Goal: Transaction & Acquisition: Book appointment/travel/reservation

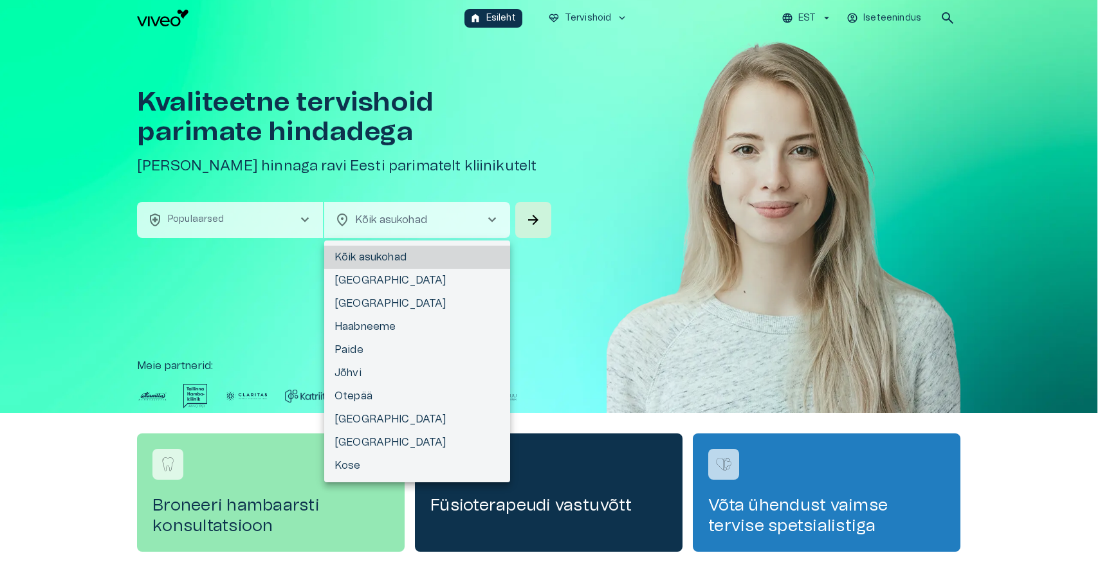
click at [470, 218] on body "Hindame teie privaatsust Kasutame küpsiseid teie sirvimiskogemuse parandamiseks…" at bounding box center [550, 281] width 1100 height 562
click at [470, 218] on div at bounding box center [550, 281] width 1100 height 562
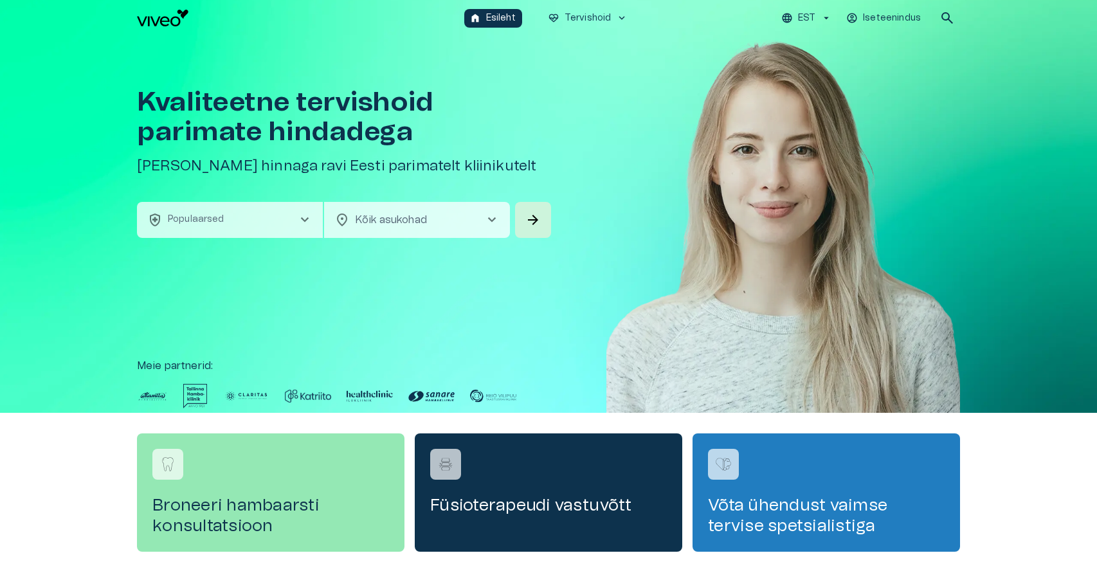
click at [815, 21] on p "EST" at bounding box center [806, 19] width 17 height 14
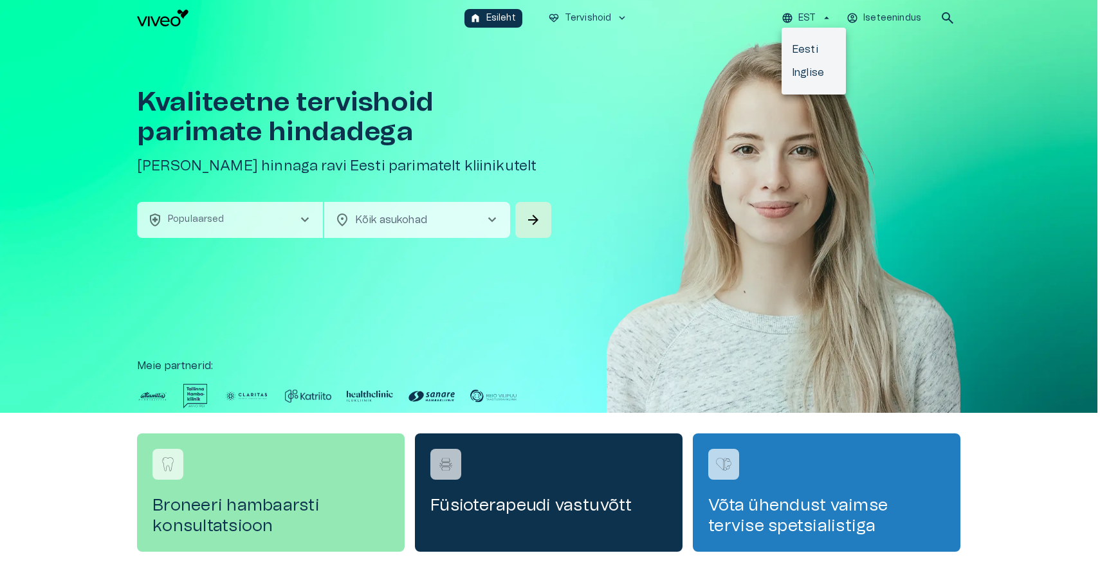
click at [907, 20] on div at bounding box center [550, 281] width 1100 height 562
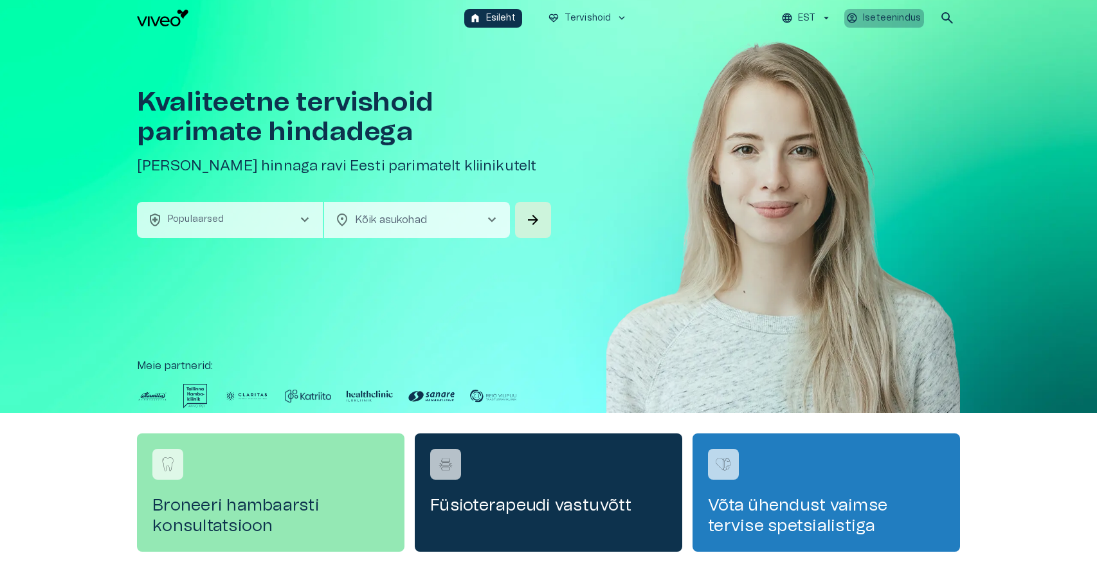
click at [880, 14] on p "Iseteenindus" at bounding box center [892, 19] width 58 height 14
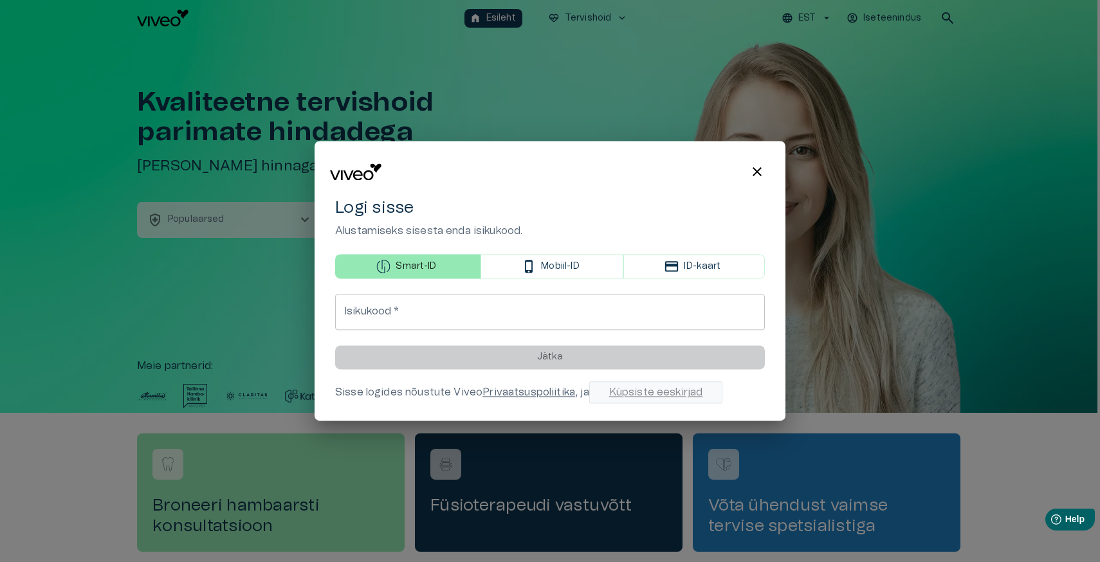
click at [756, 174] on span "close" at bounding box center [756, 171] width 15 height 15
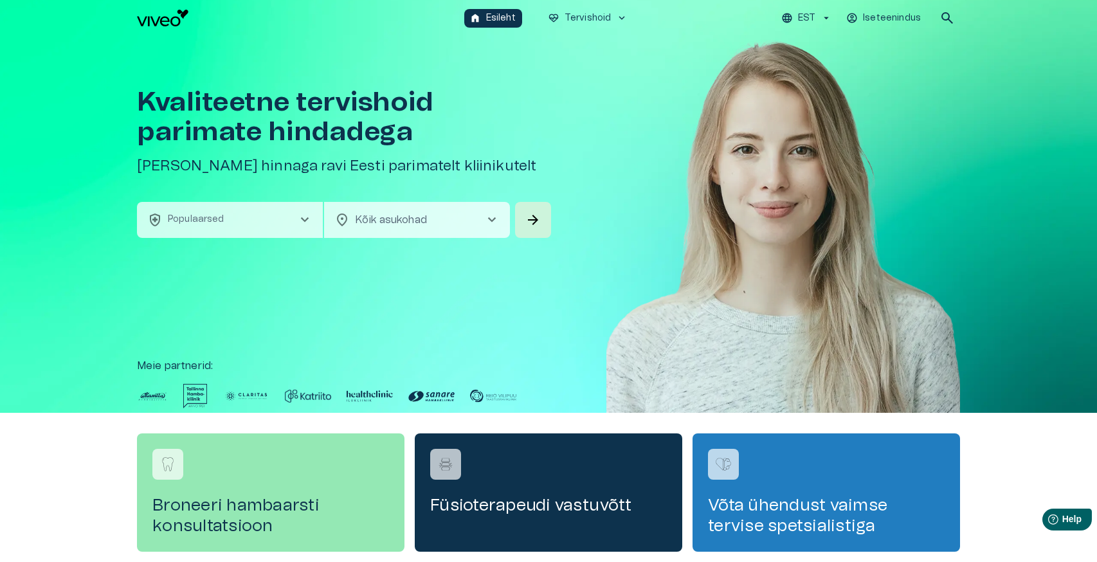
click at [830, 12] on button "EST" at bounding box center [806, 18] width 55 height 19
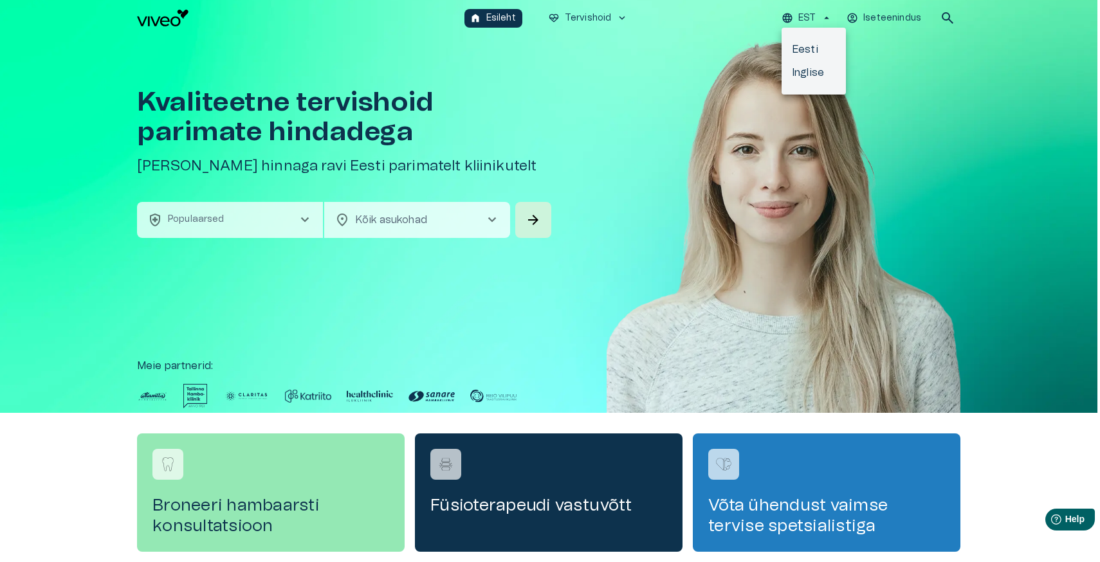
click at [816, 68] on li "Inglise" at bounding box center [813, 72] width 64 height 23
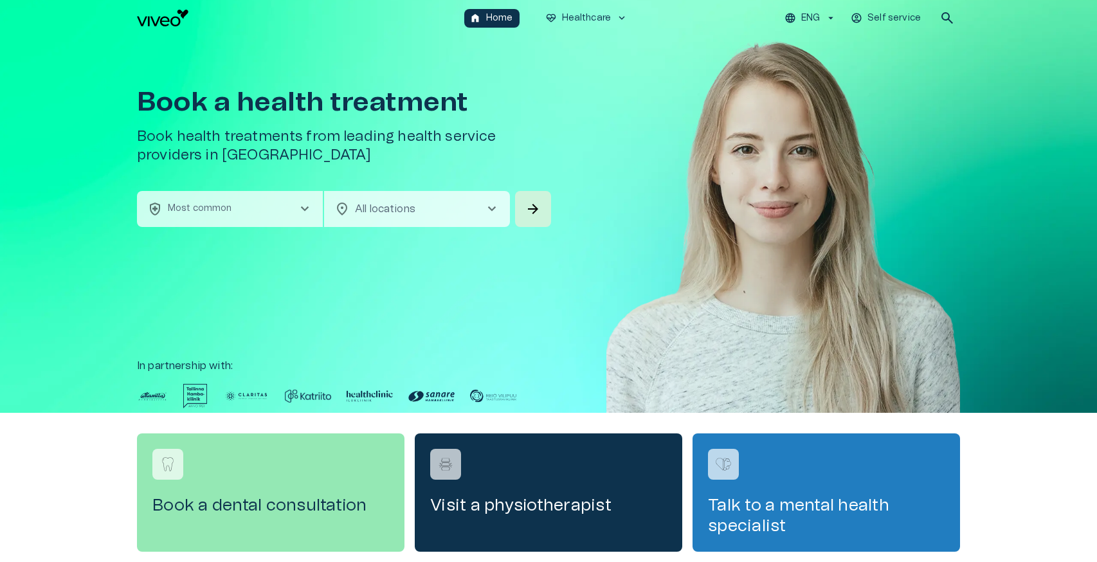
click at [293, 209] on button "health_and_safety Most common chevron_right" at bounding box center [230, 209] width 186 height 36
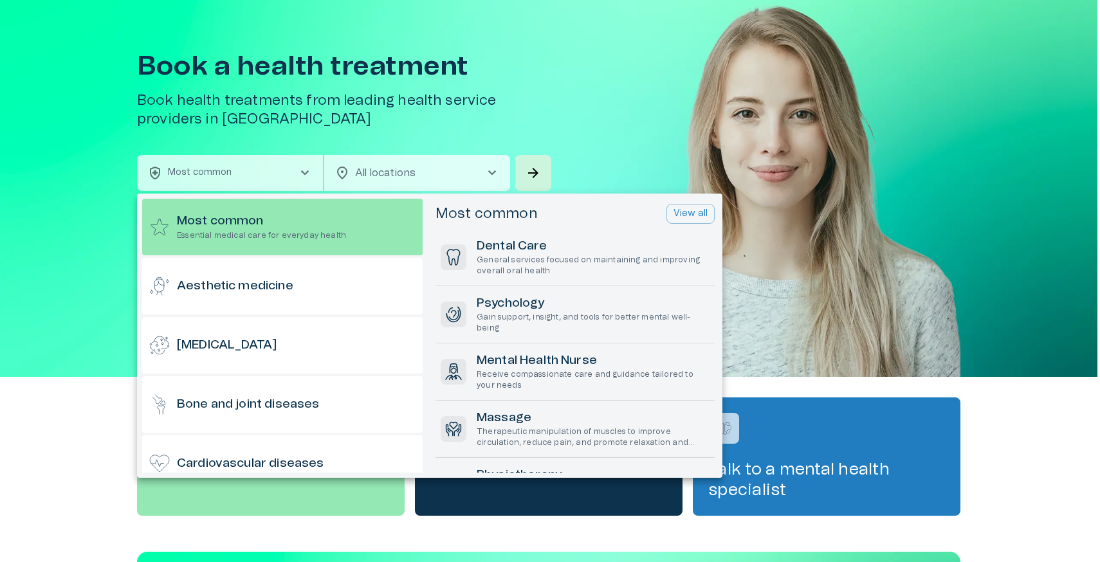
click at [298, 145] on div at bounding box center [550, 281] width 1100 height 562
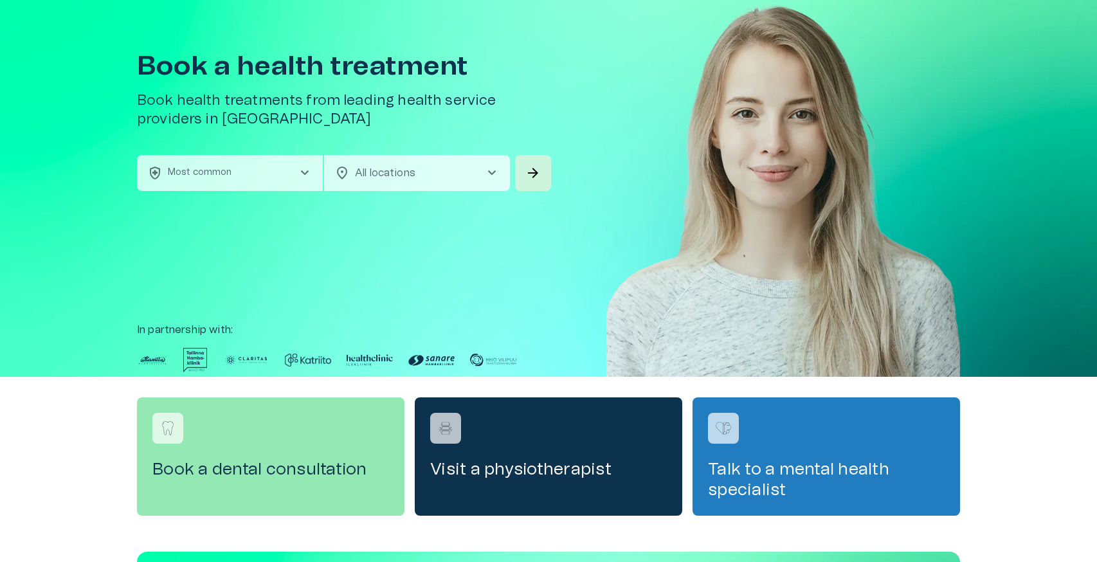
scroll to position [0, 0]
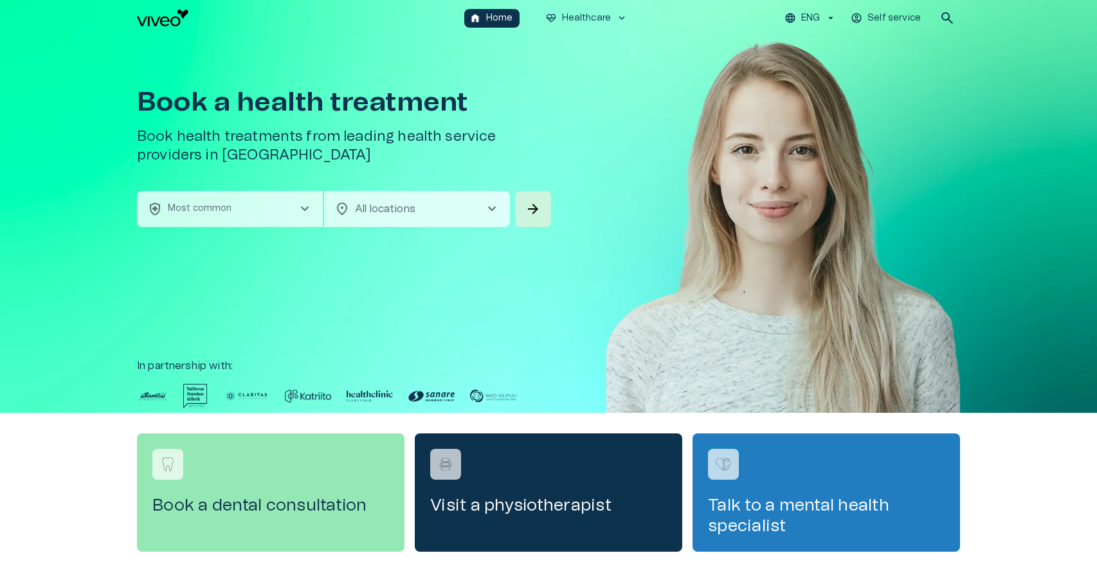
click at [303, 200] on button "health_and_safety Most common chevron_right" at bounding box center [230, 209] width 186 height 36
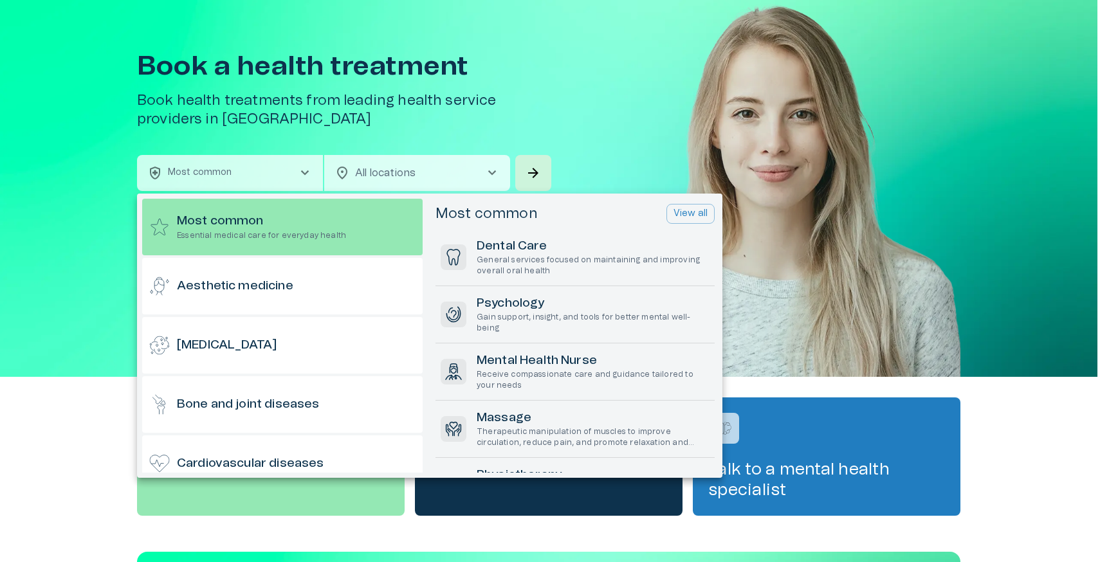
click at [305, 144] on div at bounding box center [550, 281] width 1100 height 562
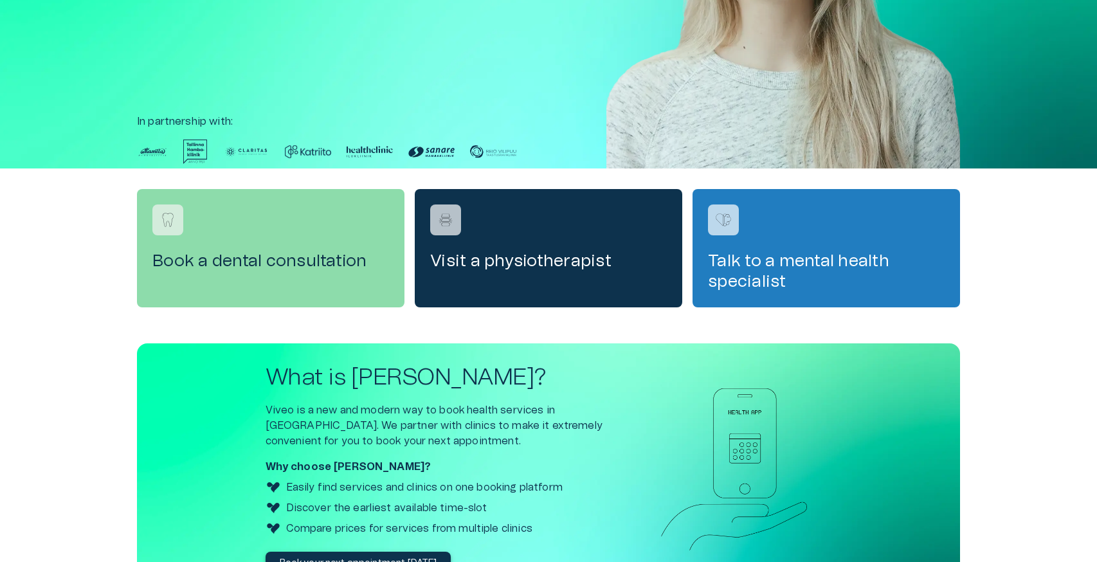
scroll to position [300, 0]
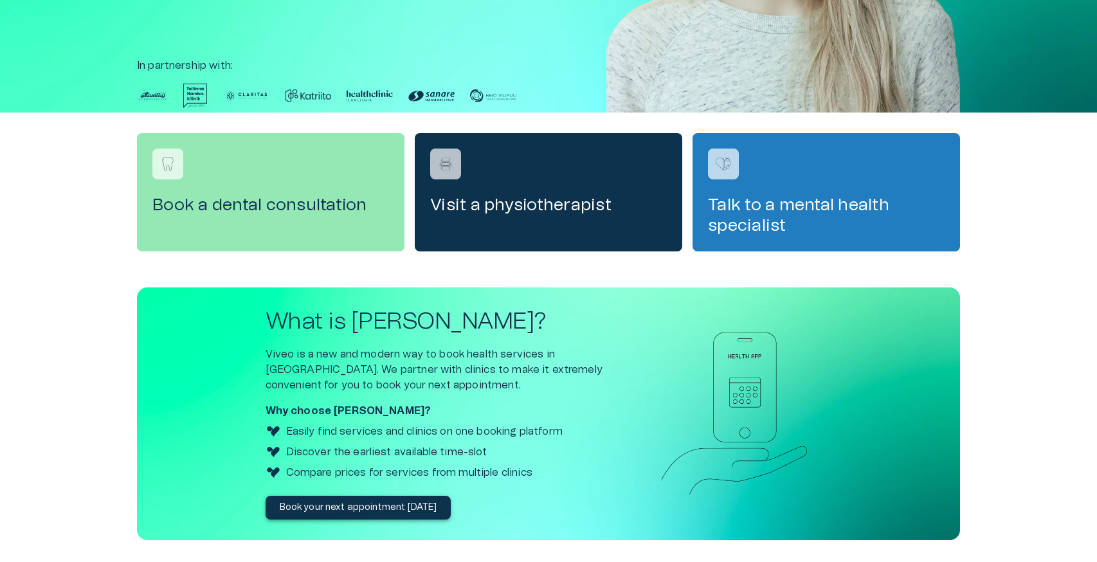
click at [251, 96] on img at bounding box center [246, 96] width 46 height 24
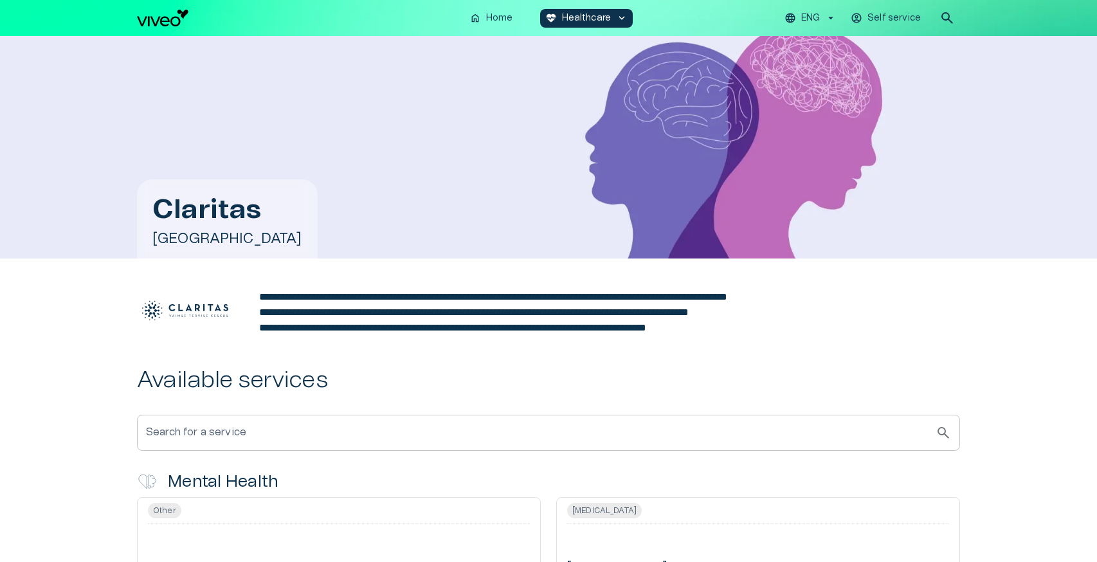
click at [172, 24] on img "Navigate to homepage" at bounding box center [162, 18] width 51 height 17
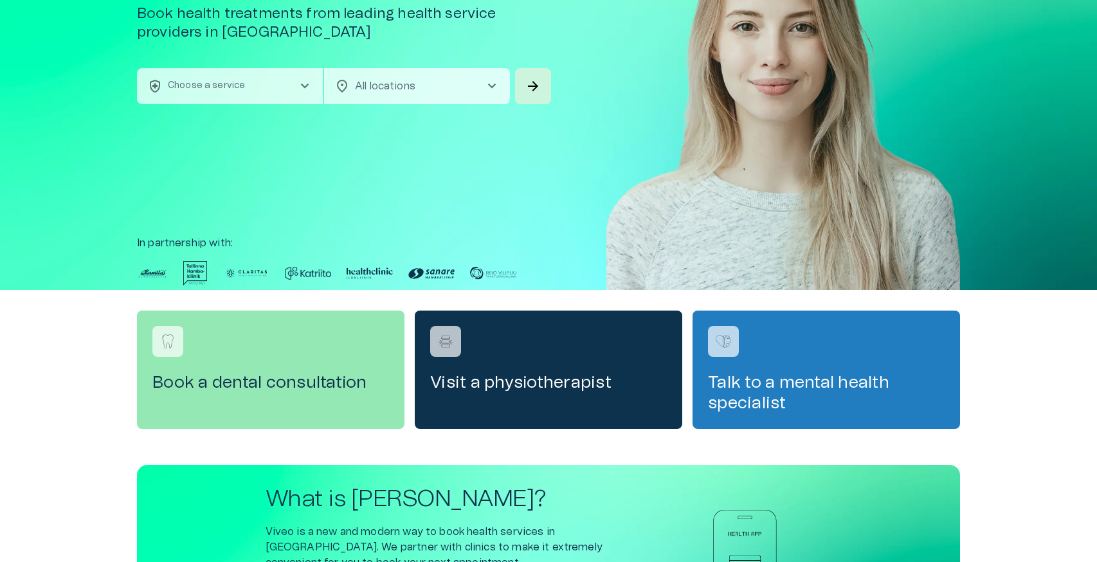
scroll to position [325, 0]
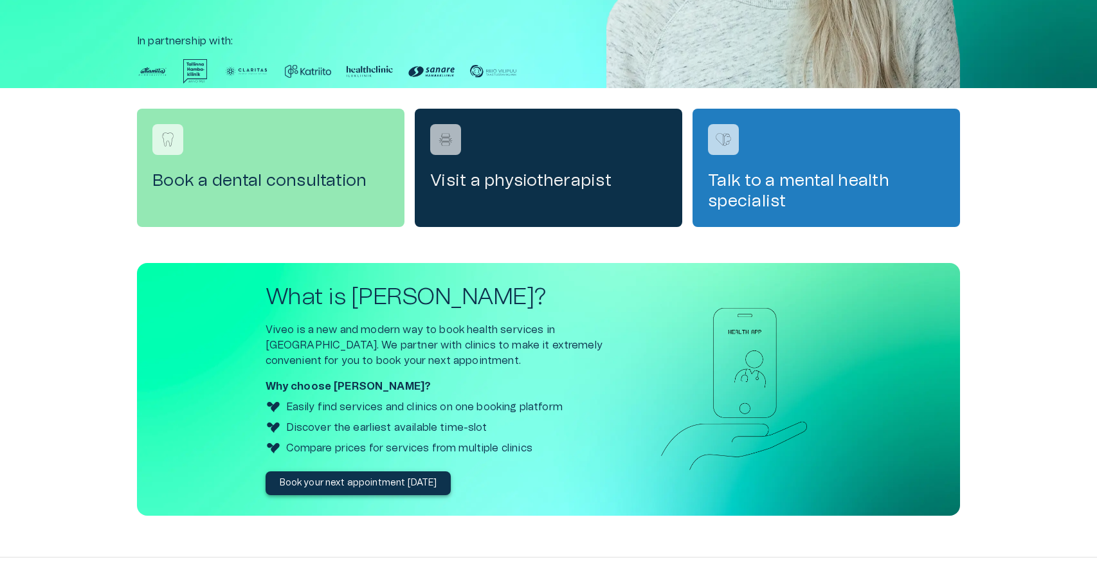
click at [591, 177] on h4 "Visit a physiotherapist" at bounding box center [548, 180] width 237 height 21
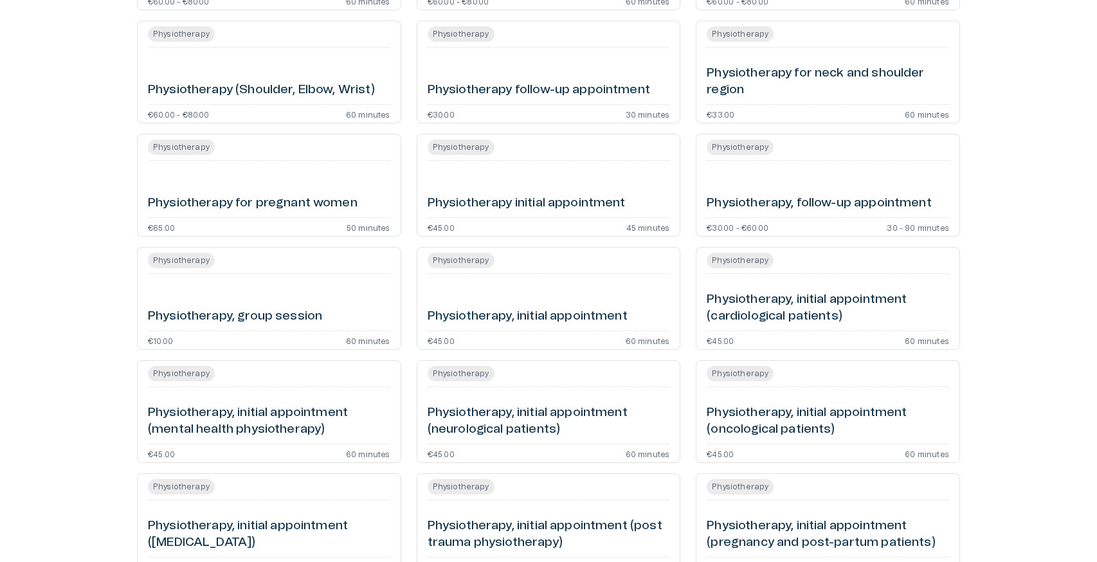
scroll to position [829, 0]
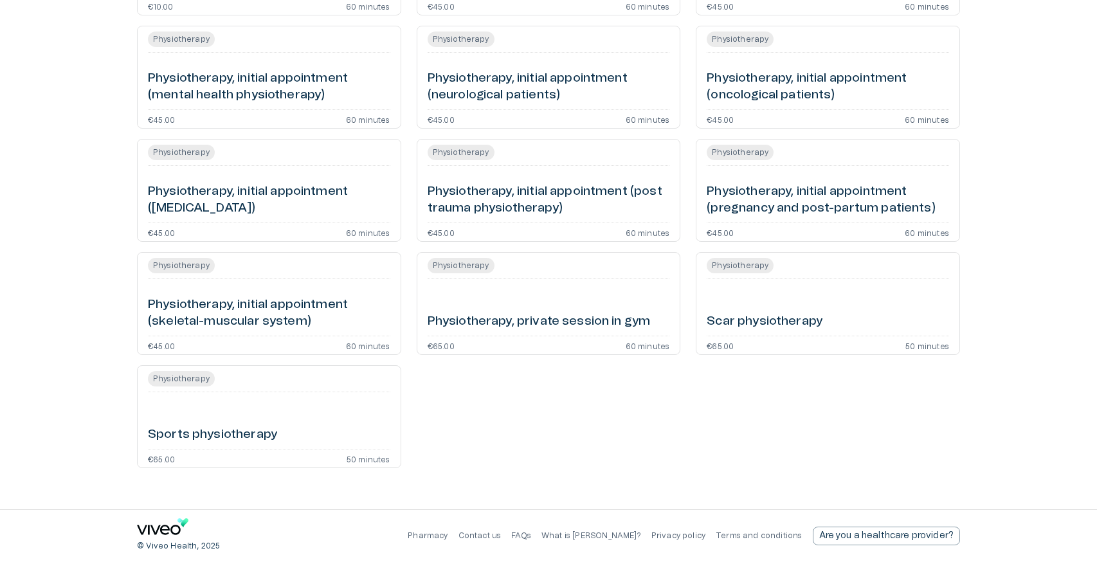
click at [212, 184] on h6 "Physiotherapy, initial appointment (pelvic floor)" at bounding box center [269, 200] width 242 height 34
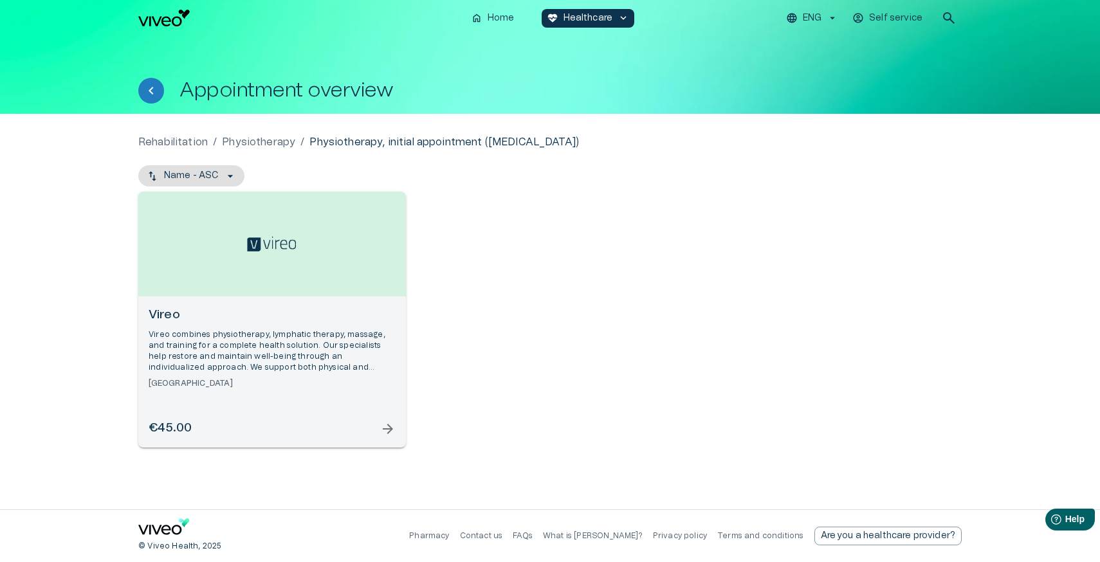
click at [233, 268] on div "Open selected supplier available booking dates" at bounding box center [272, 244] width 268 height 105
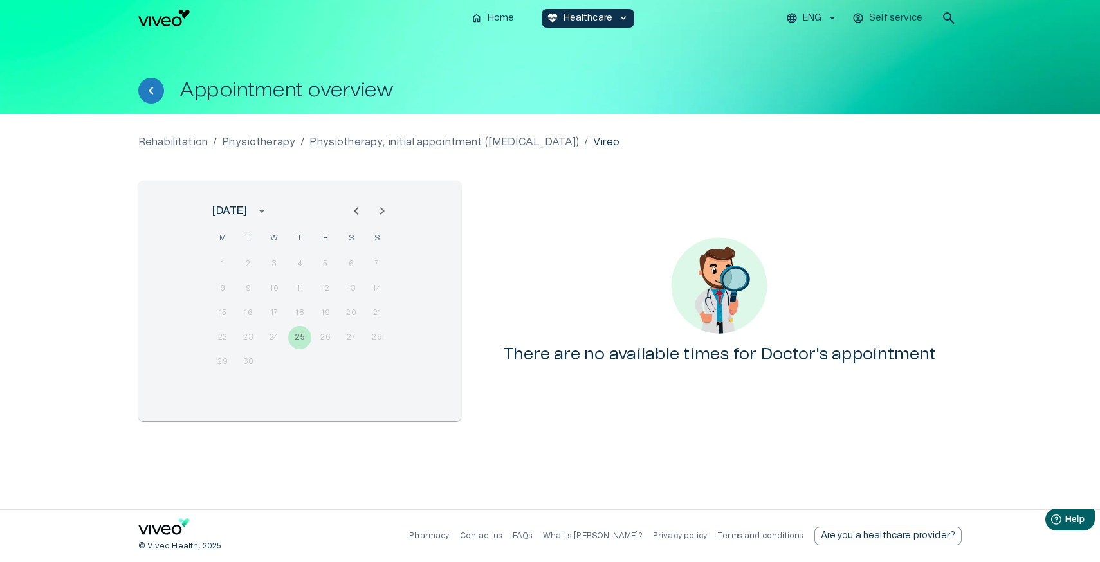
click at [381, 210] on icon "Next month" at bounding box center [382, 211] width 5 height 8
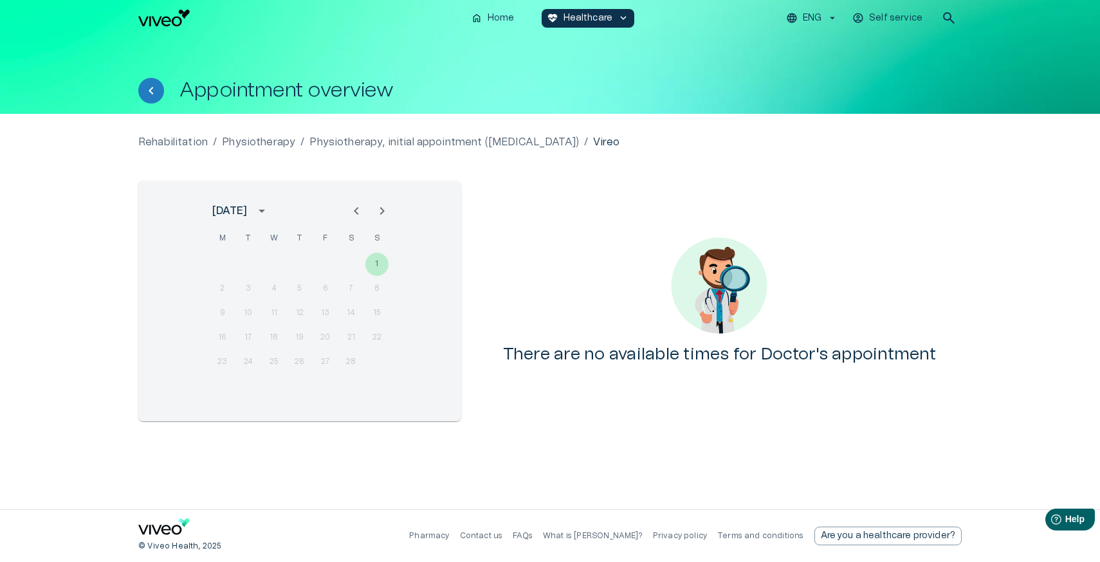
click at [381, 210] on icon "Next month" at bounding box center [382, 211] width 5 height 8
click at [152, 81] on button "Back" at bounding box center [151, 91] width 26 height 26
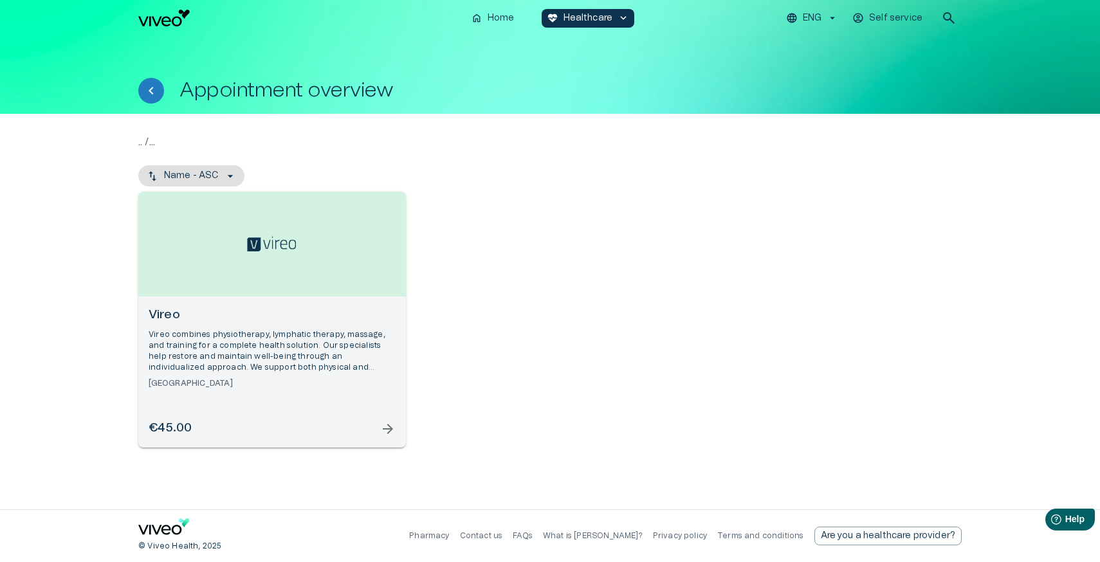
click at [152, 81] on button "Back" at bounding box center [151, 91] width 26 height 26
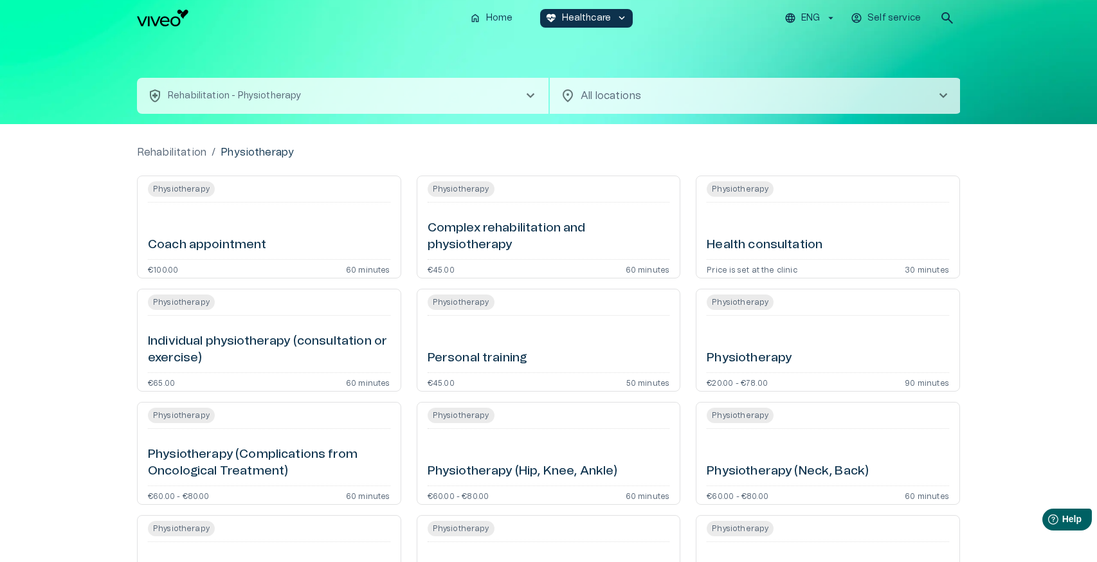
click at [228, 230] on div "Coach appointment" at bounding box center [269, 231] width 242 height 46
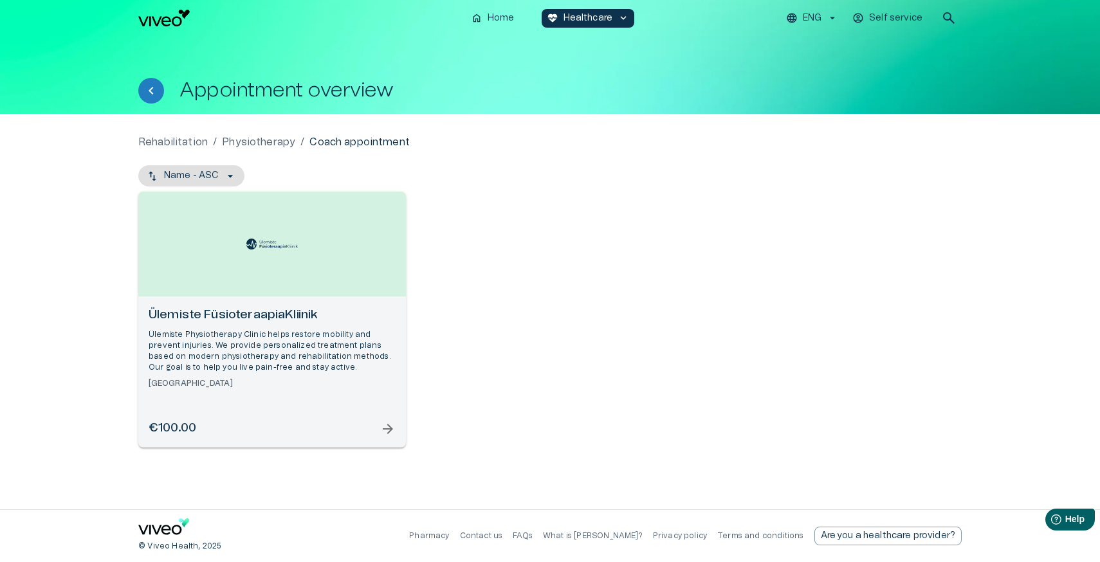
click at [228, 230] on div "Open selected supplier available booking dates" at bounding box center [272, 244] width 268 height 105
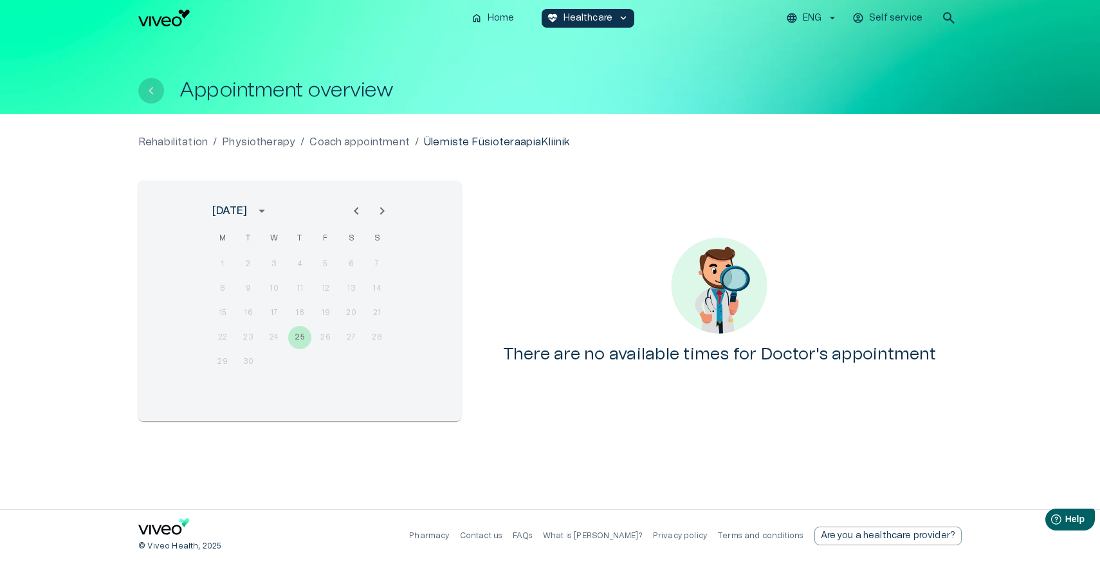
click at [149, 97] on icon "Back" at bounding box center [150, 90] width 15 height 15
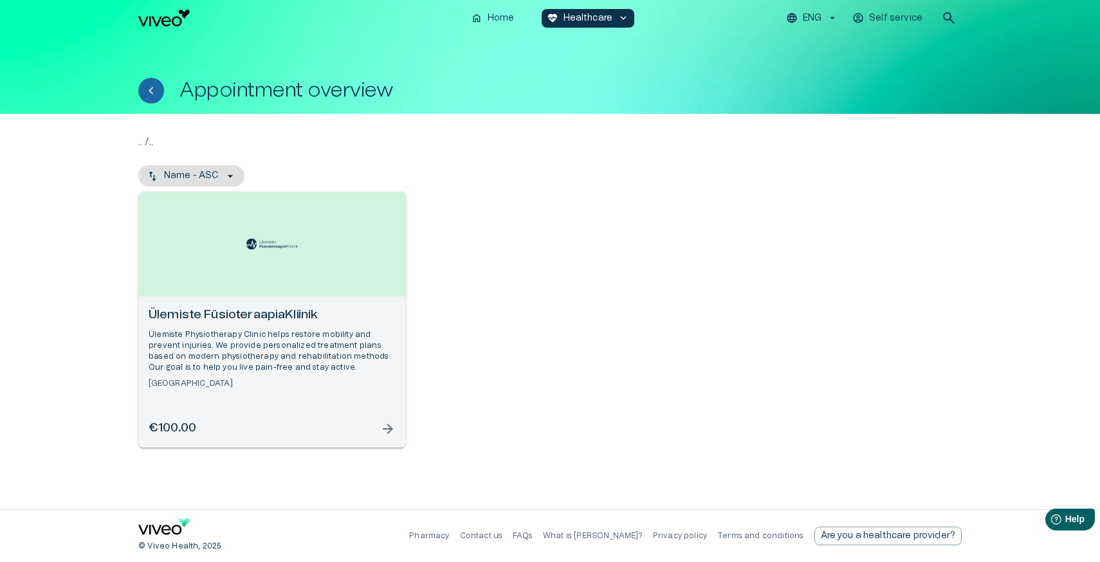
click at [149, 97] on icon "Back" at bounding box center [150, 90] width 15 height 15
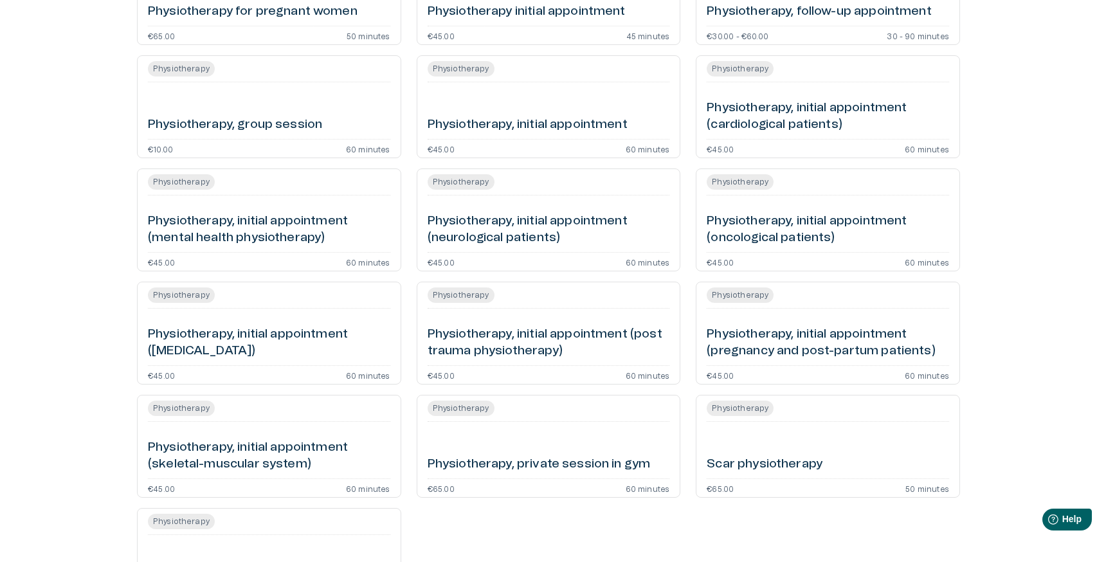
scroll to position [829, 0]
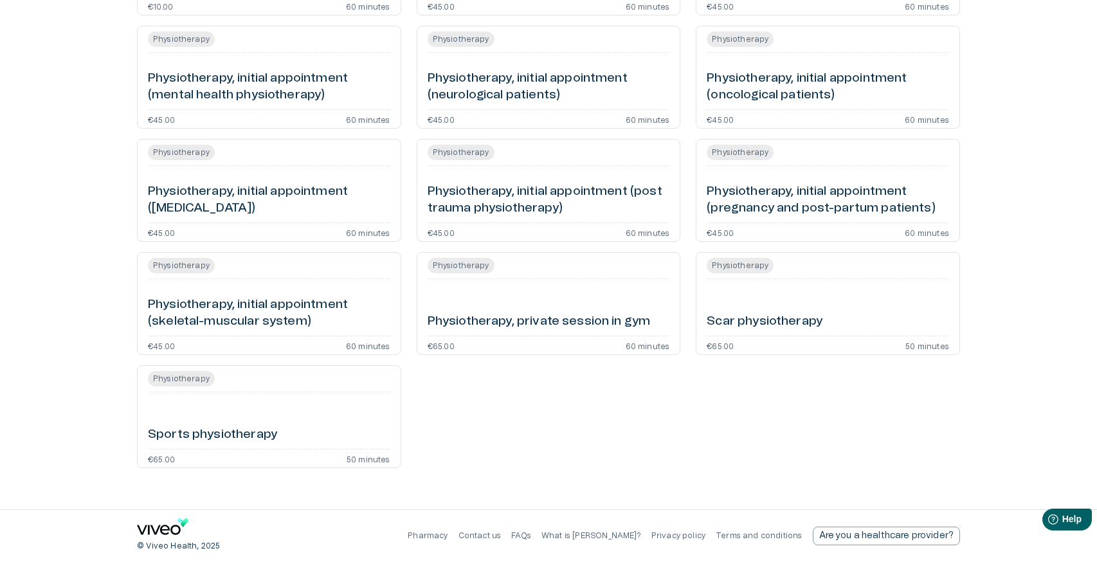
click at [244, 396] on div "Physiotherapy Sports physiotherapy €65.00 50 minutes" at bounding box center [269, 416] width 264 height 103
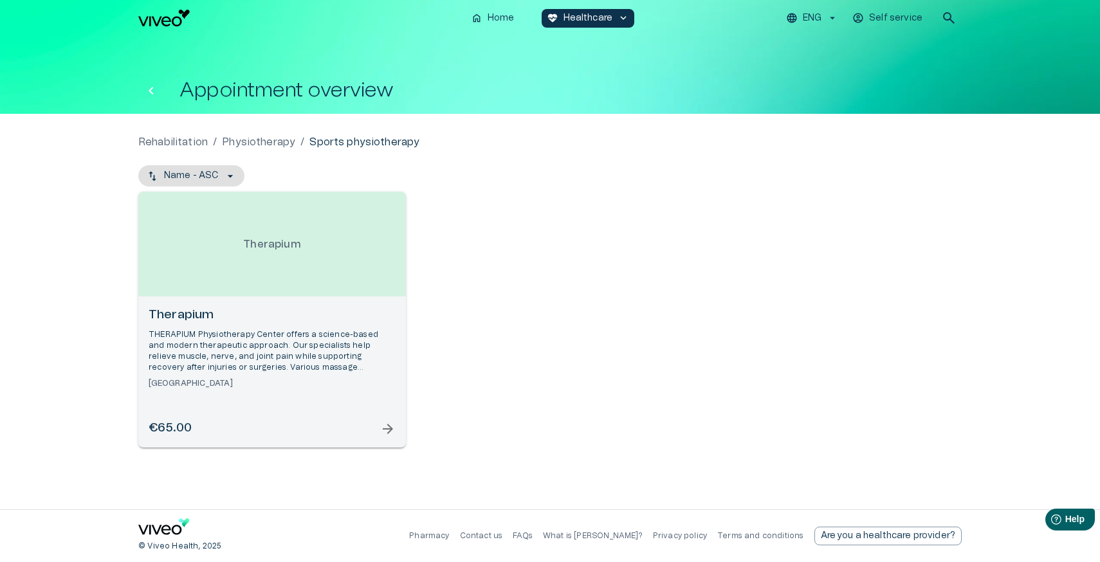
click at [154, 95] on icon "Back" at bounding box center [150, 90] width 15 height 15
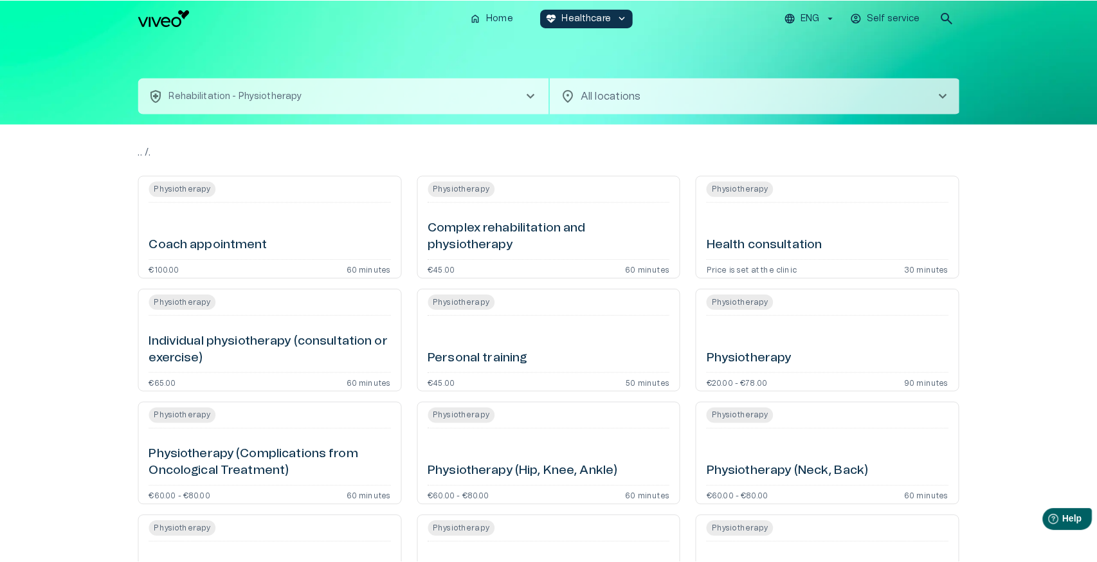
scroll to position [829, 0]
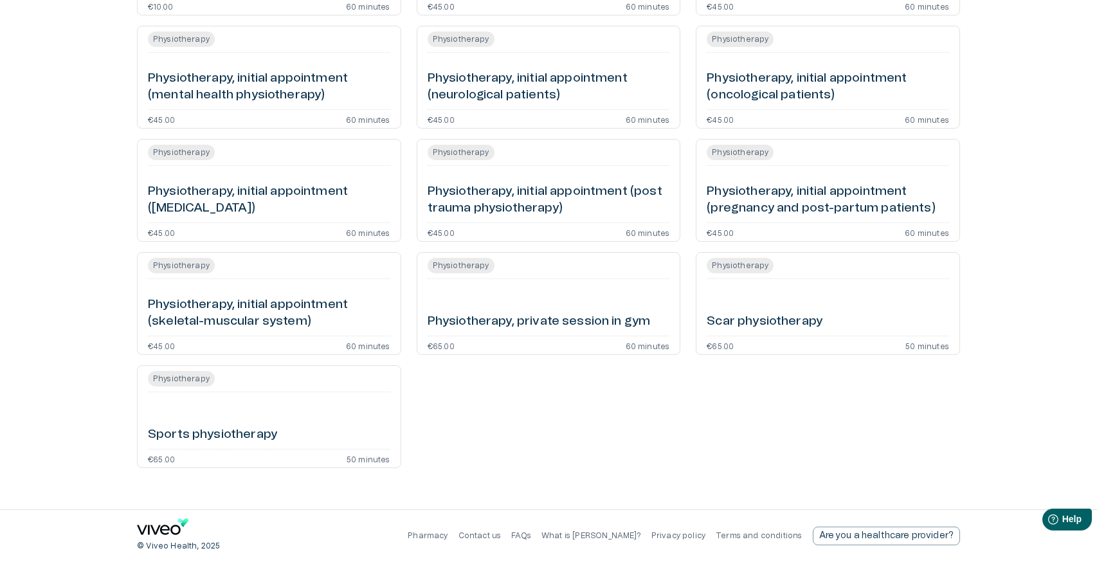
click at [240, 296] on h6 "Physiotherapy, initial appointment (skeletal-muscular system)" at bounding box center [269, 313] width 242 height 34
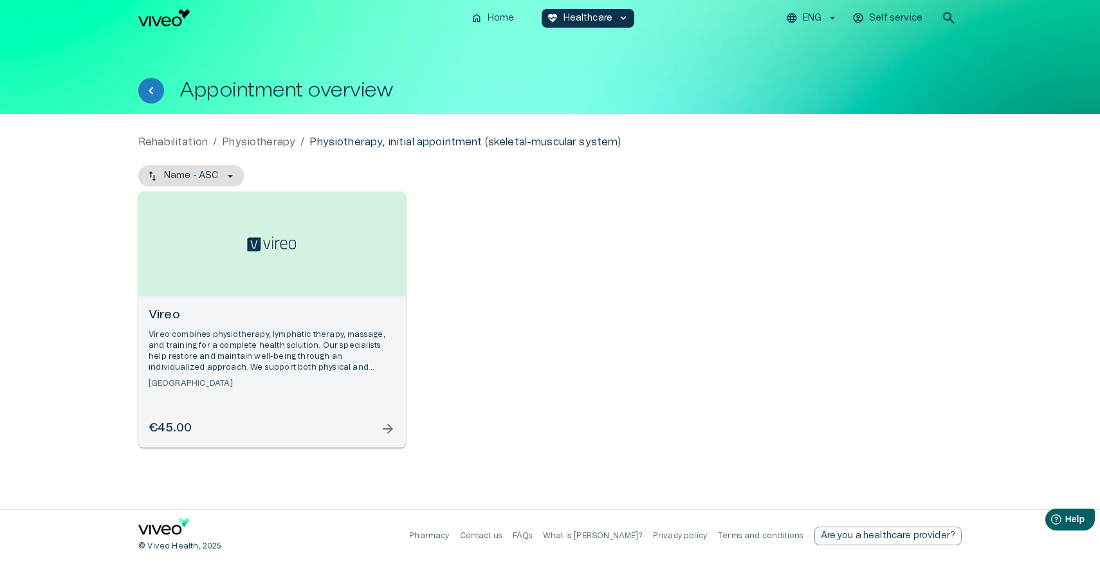
click at [233, 277] on div "Open selected supplier available booking dates" at bounding box center [272, 244] width 268 height 105
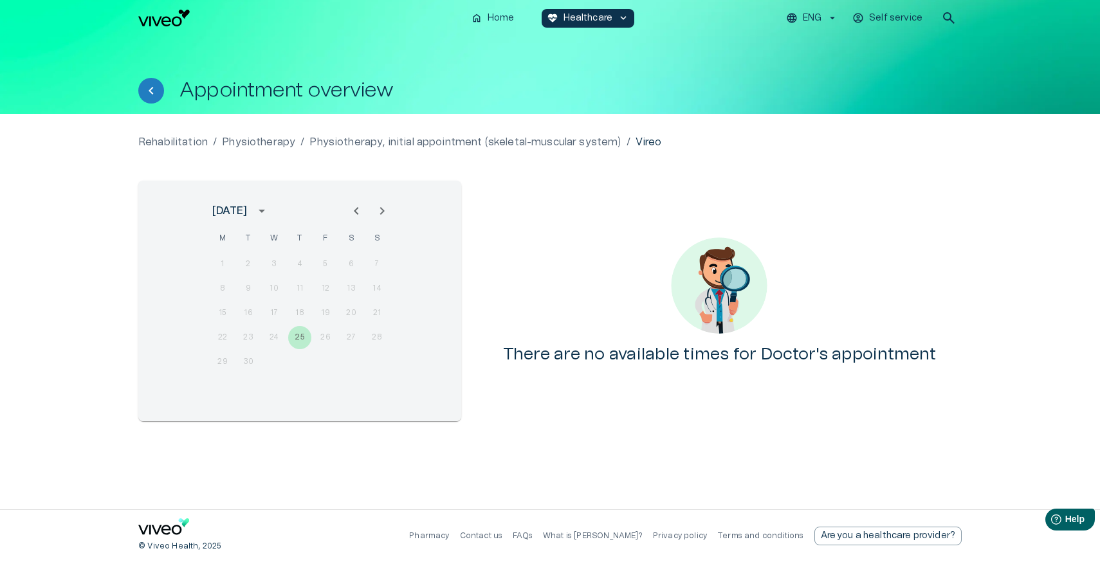
click at [380, 208] on icon "Next month" at bounding box center [382, 211] width 5 height 8
click at [170, 141] on p "Rehabilitation" at bounding box center [172, 141] width 69 height 15
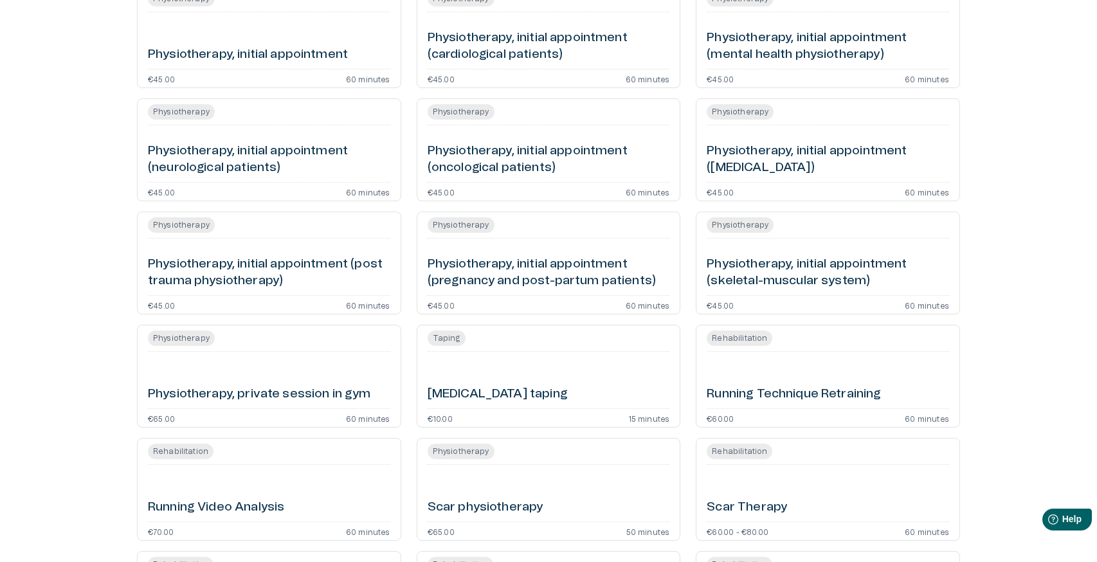
scroll to position [3546, 0]
